Goal: Transaction & Acquisition: Purchase product/service

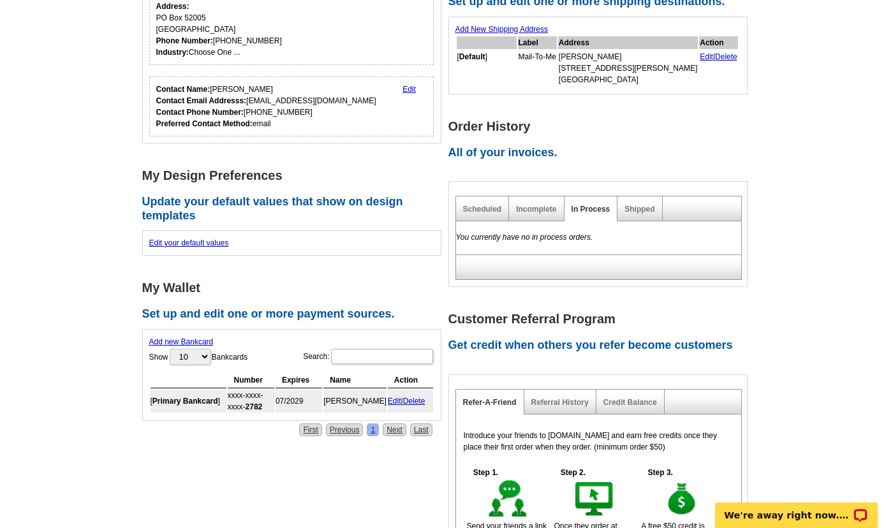
scroll to position [413, 0]
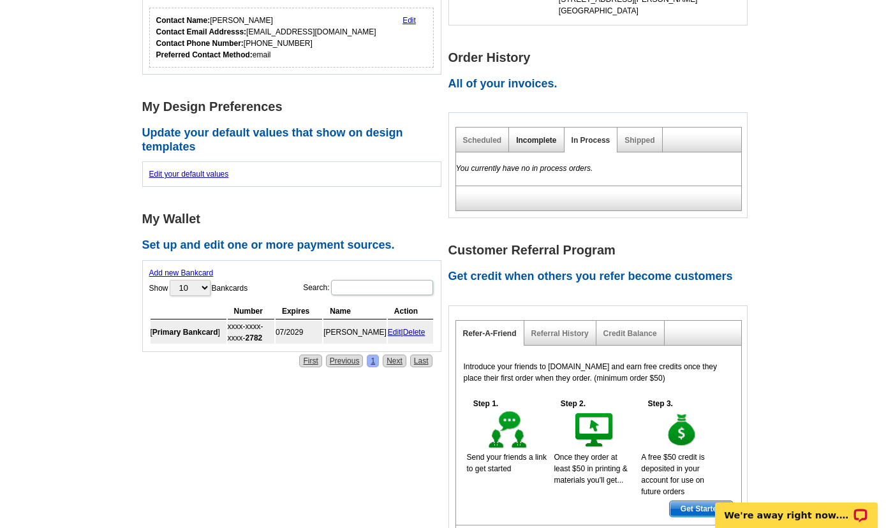
click at [533, 138] on link "Incomplete" at bounding box center [536, 140] width 40 height 9
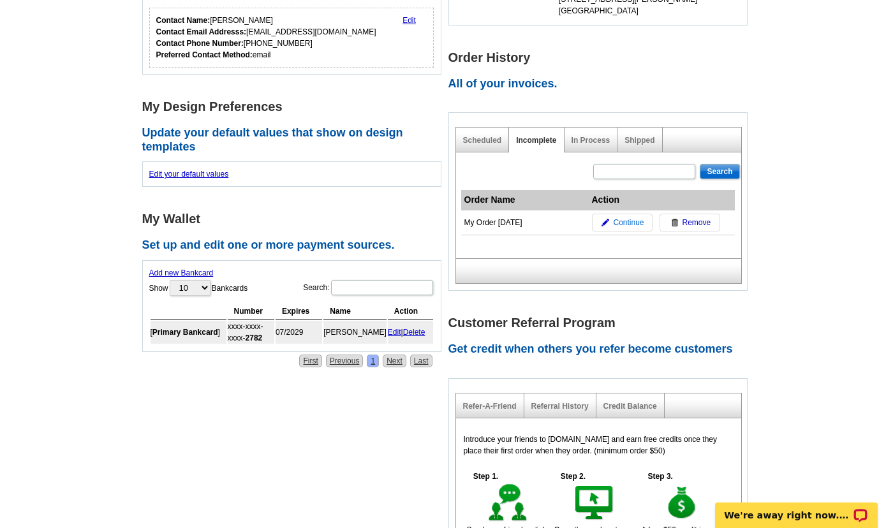
click at [627, 225] on span "Continue" at bounding box center [628, 222] width 31 height 11
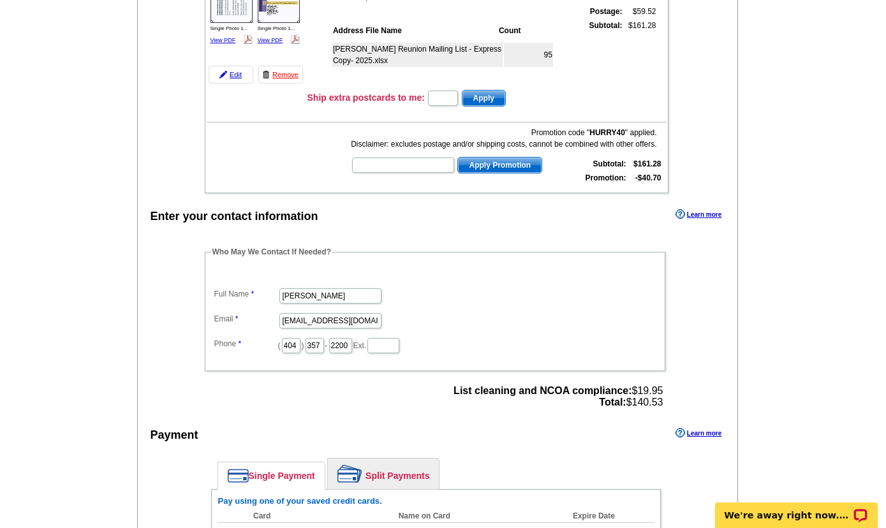
scroll to position [482, 0]
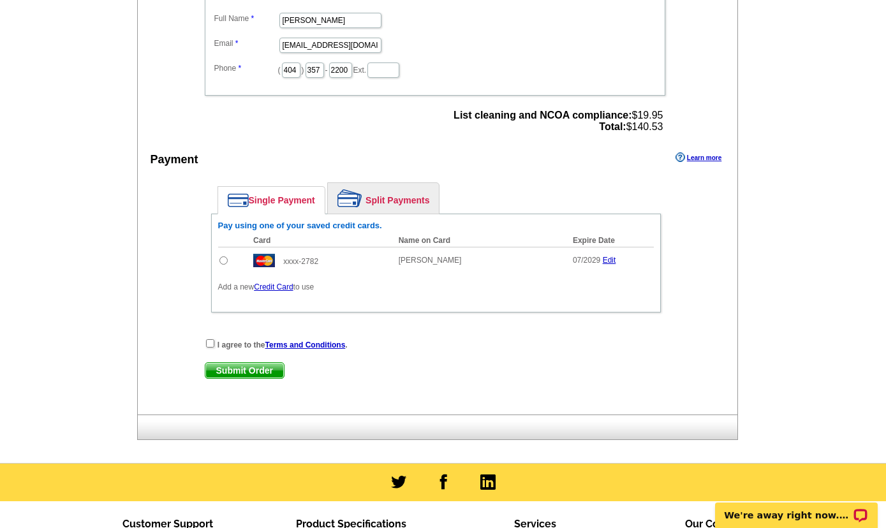
click at [280, 291] on link "Credit Card" at bounding box center [273, 287] width 39 height 9
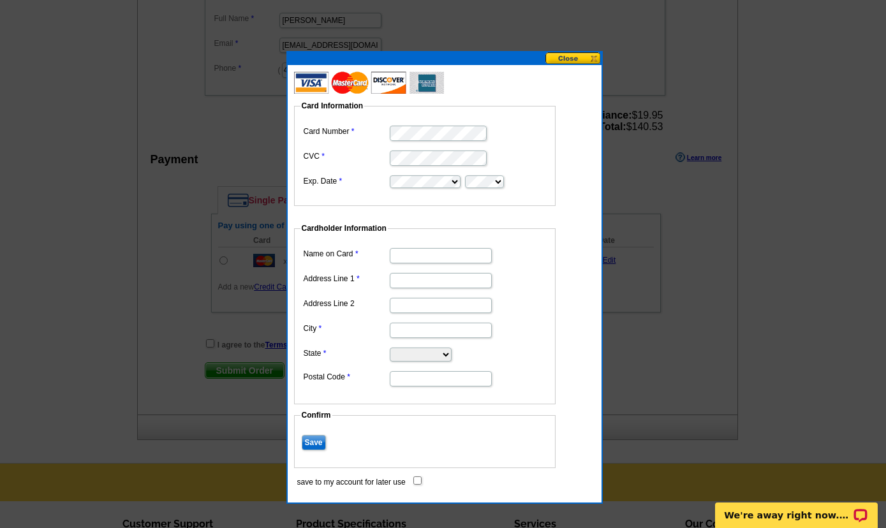
click at [430, 255] on input "Name on Card" at bounding box center [441, 255] width 102 height 15
type input "[PERSON_NAME]"
type input "PO Box 52005"
type input "[GEOGRAPHIC_DATA]"
select select "GA"
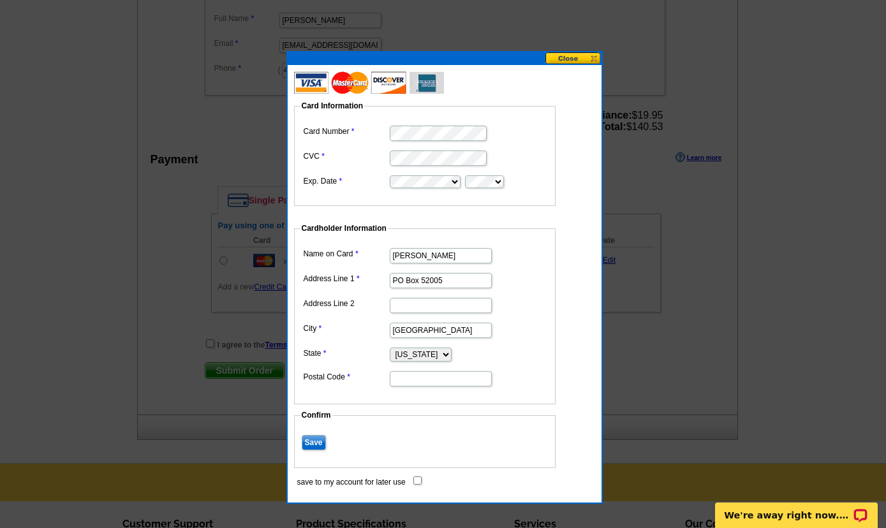
type input "30355"
click at [546, 315] on dl "Name on Card [PERSON_NAME] Address Line 1 PO Box 52005 Address Line 2 City [GEO…" at bounding box center [425, 316] width 249 height 143
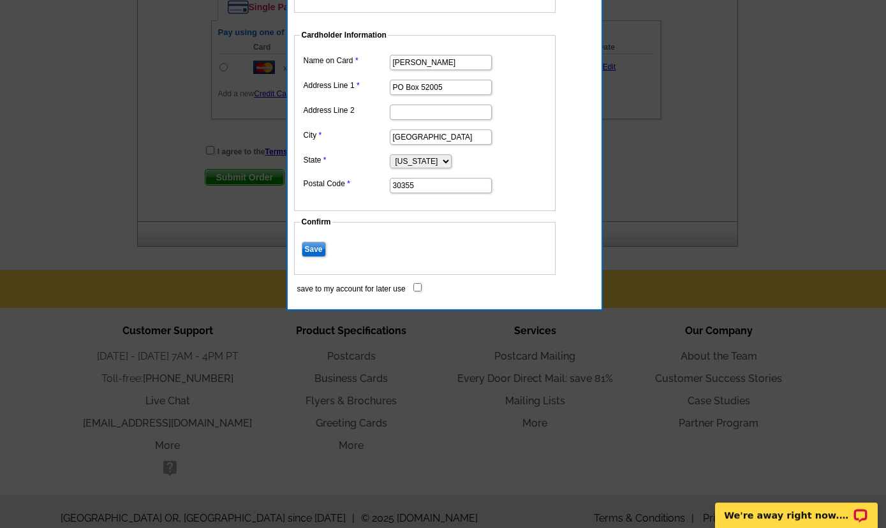
scroll to position [689, 0]
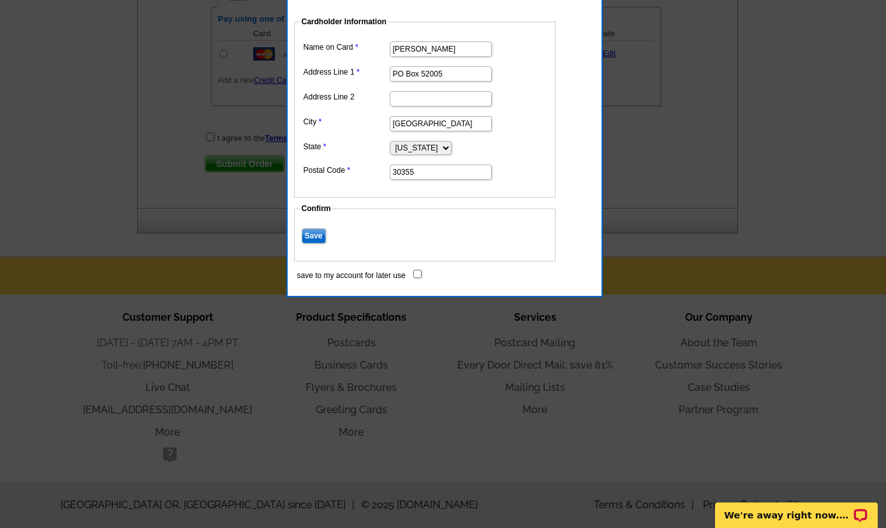
click at [418, 275] on input "save to my account for later use" at bounding box center [417, 274] width 8 height 8
checkbox input "true"
click at [316, 236] on input "Save" at bounding box center [314, 235] width 24 height 15
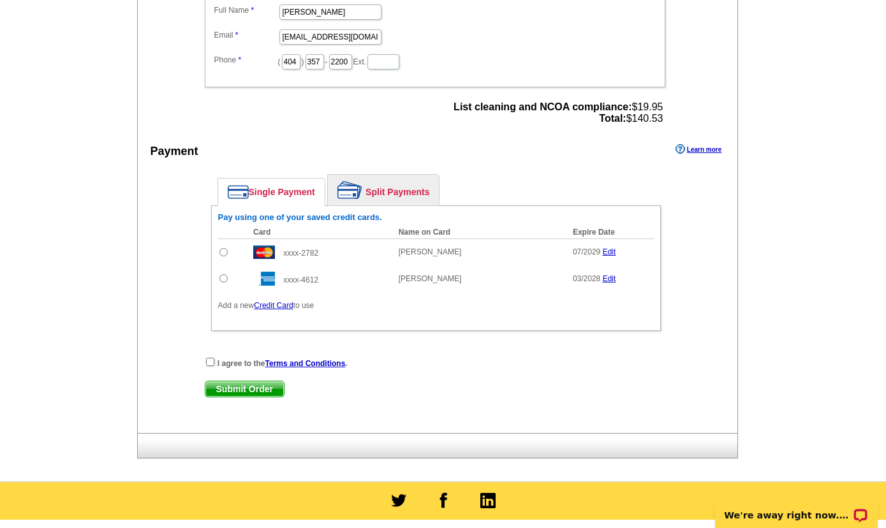
scroll to position [482, 0]
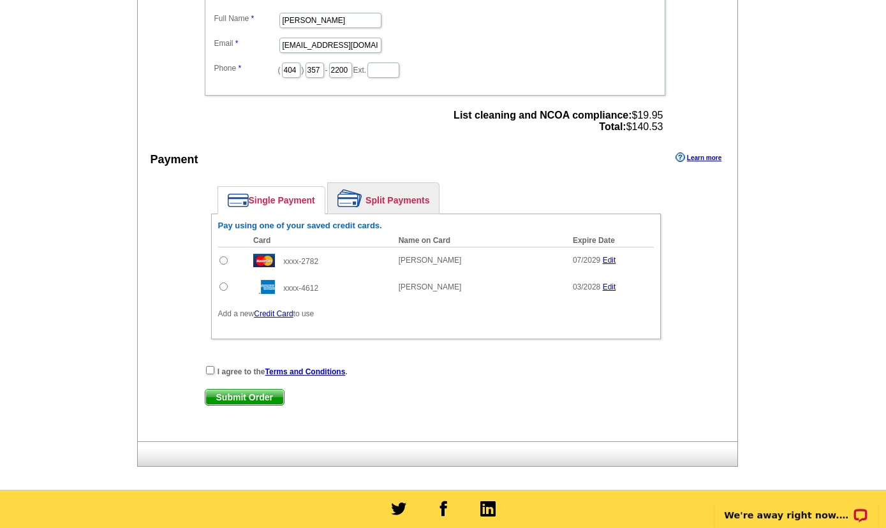
click at [223, 291] on input "radio" at bounding box center [223, 287] width 8 height 8
radio input "true"
click at [212, 375] on input "checkbox" at bounding box center [210, 370] width 8 height 8
checkbox input "true"
click at [263, 404] on span "Submit Order" at bounding box center [244, 397] width 78 height 15
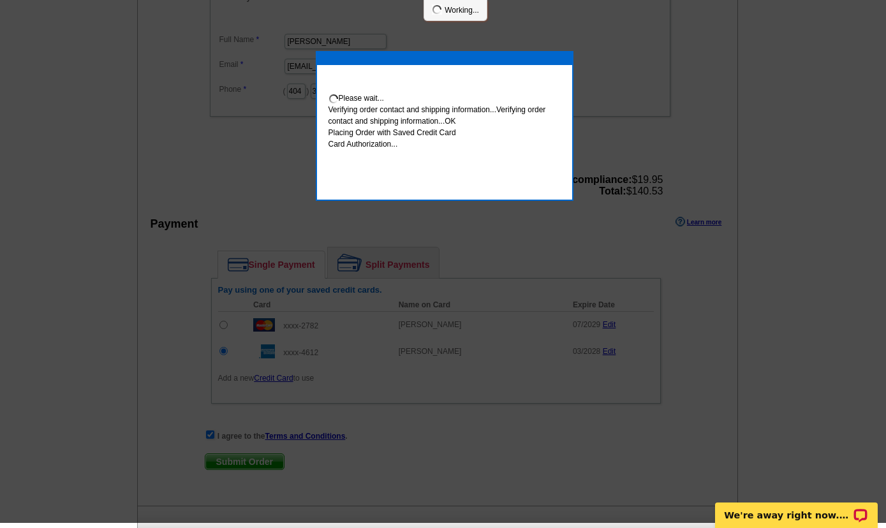
scroll to position [477, 0]
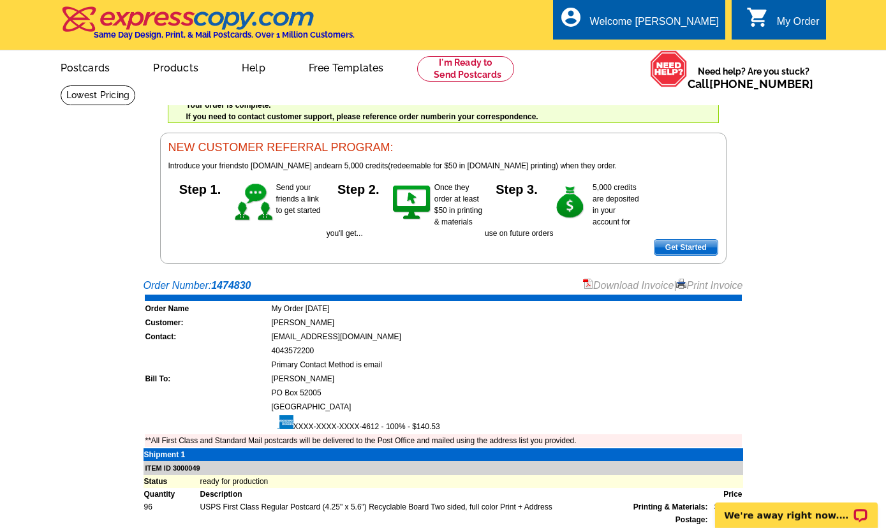
click at [708, 284] on link "Print Invoice" at bounding box center [709, 285] width 66 height 11
click at [694, 71] on link "Logout" at bounding box center [698, 71] width 33 height 11
